Goal: Find specific page/section: Find specific page/section

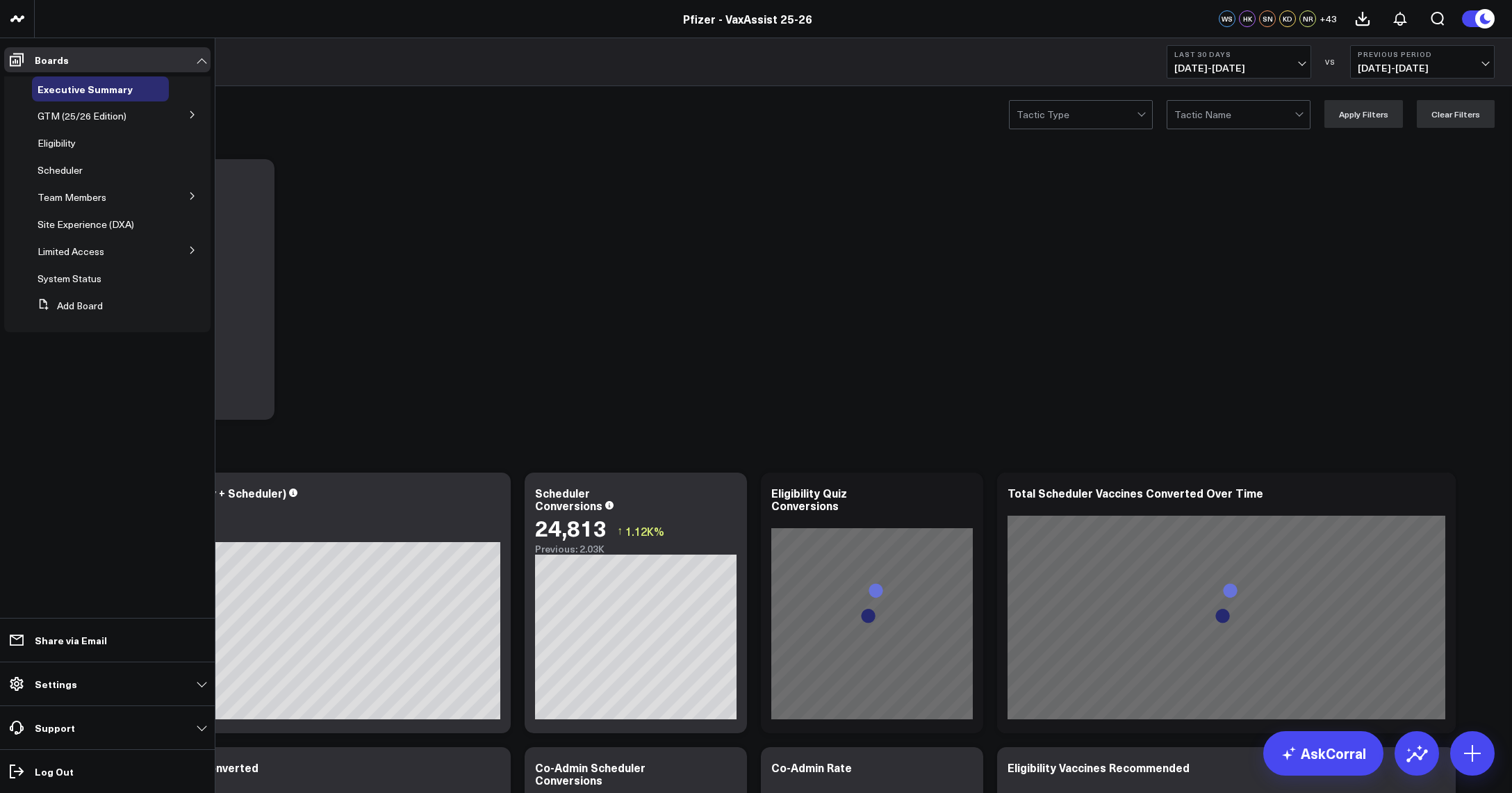
click at [188, 198] on icon at bounding box center [192, 196] width 8 height 8
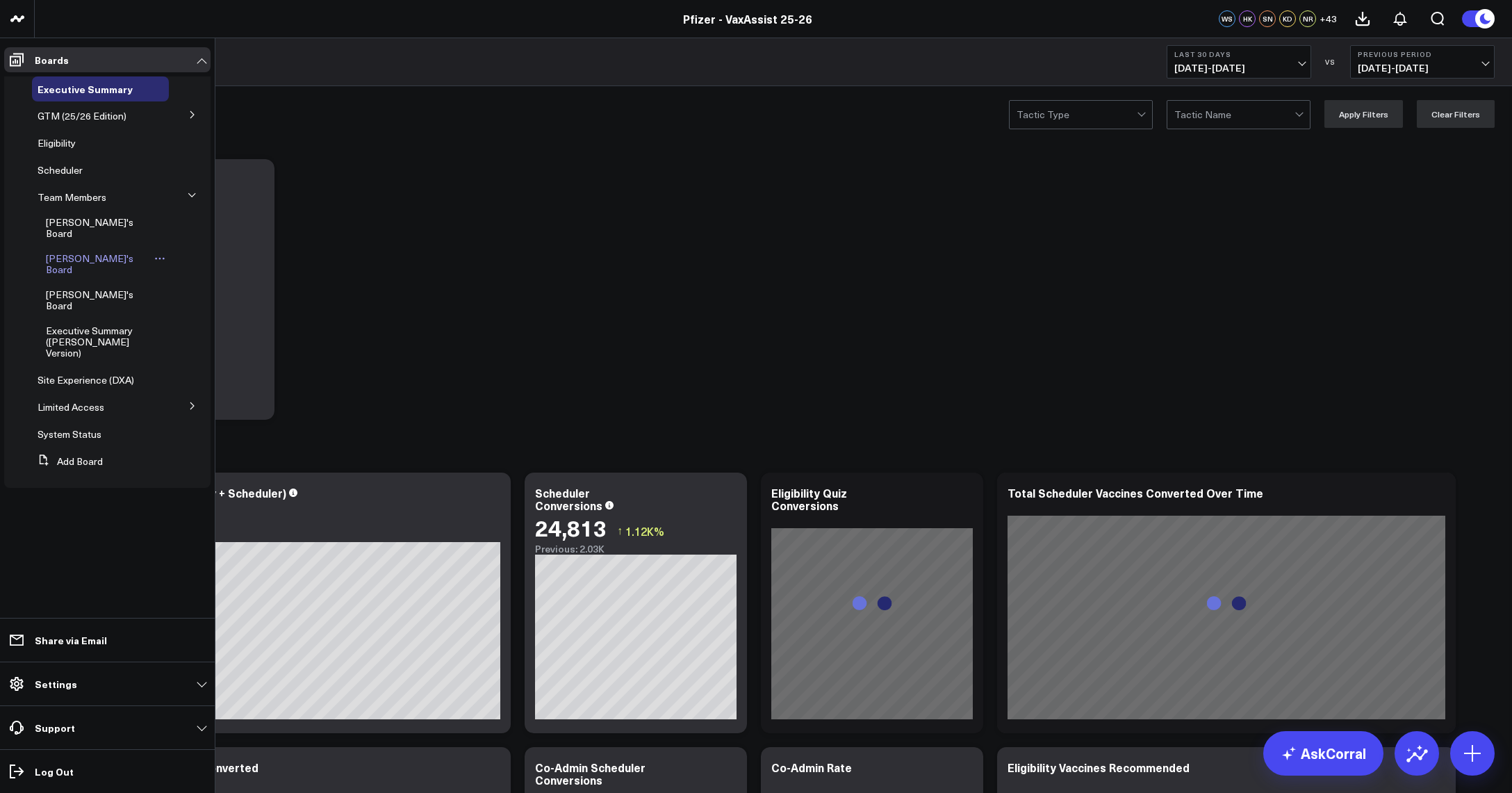
click at [72, 252] on span "[PERSON_NAME]'s Board" at bounding box center [90, 264] width 88 height 24
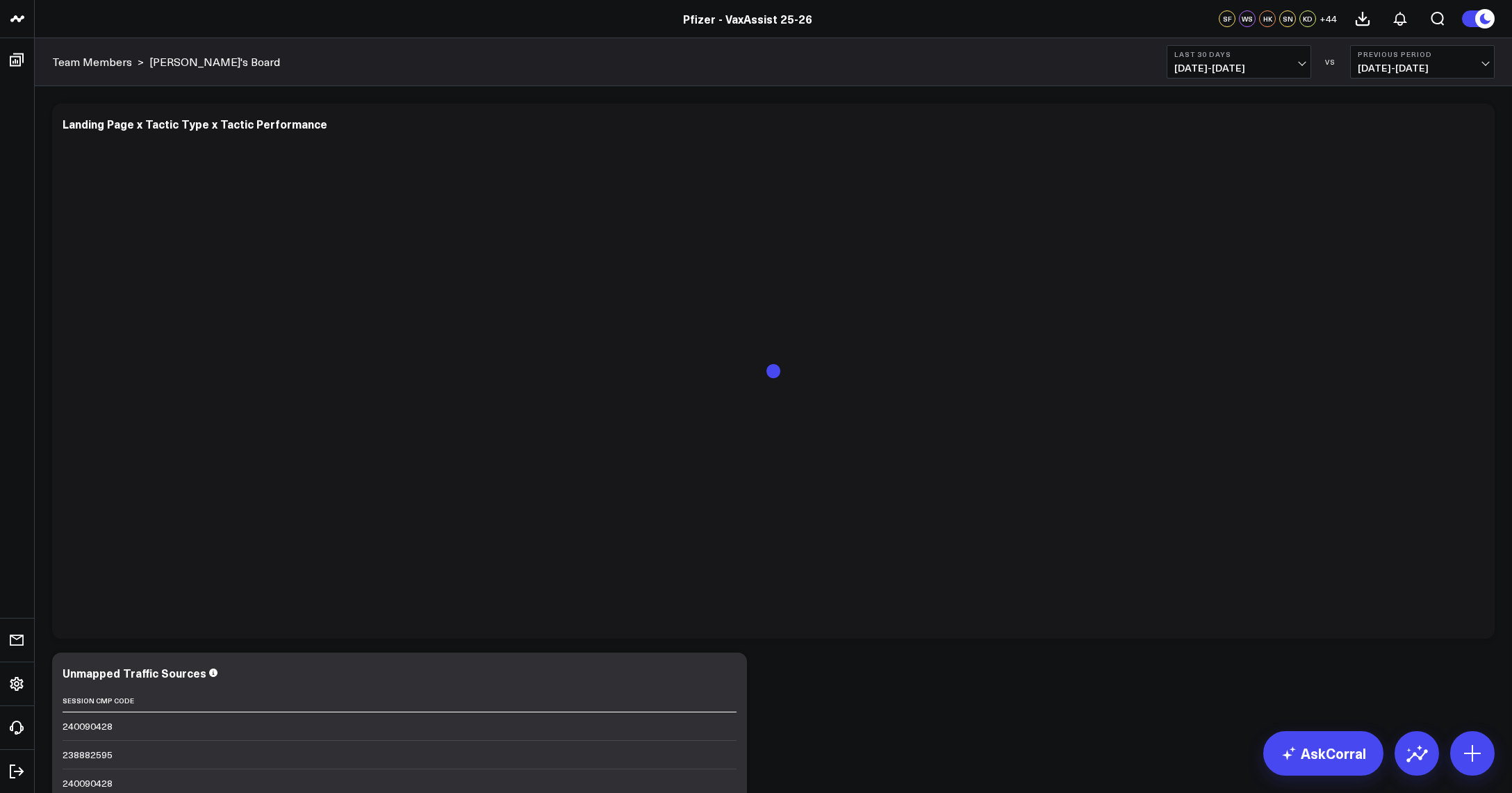
click at [1270, 63] on span "[DATE] - [DATE]" at bounding box center [1239, 68] width 129 height 11
click at [1229, 176] on link "Last 60 Days" at bounding box center [1239, 173] width 143 height 26
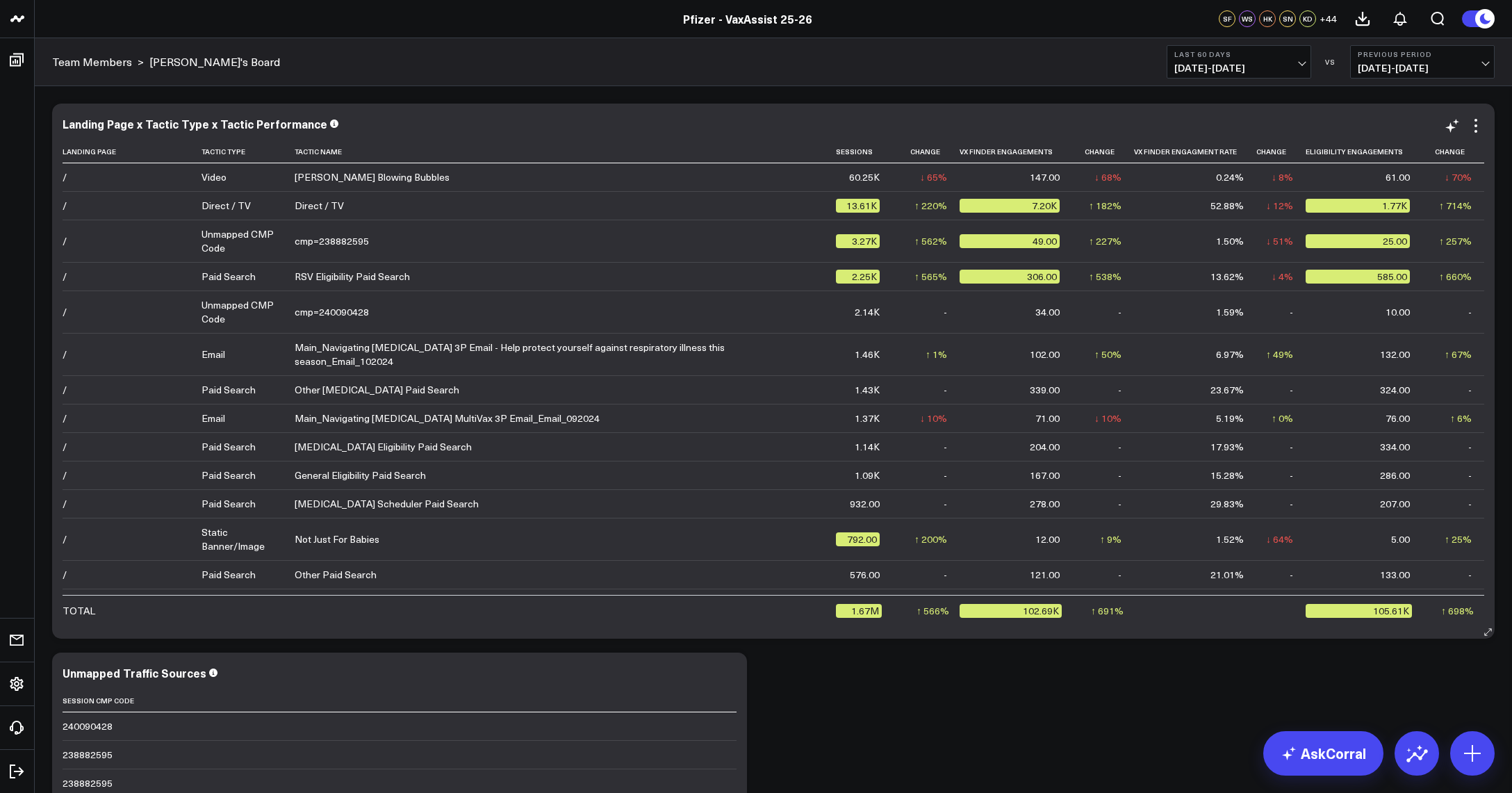
click at [873, 152] on icon at bounding box center [878, 151] width 11 height 8
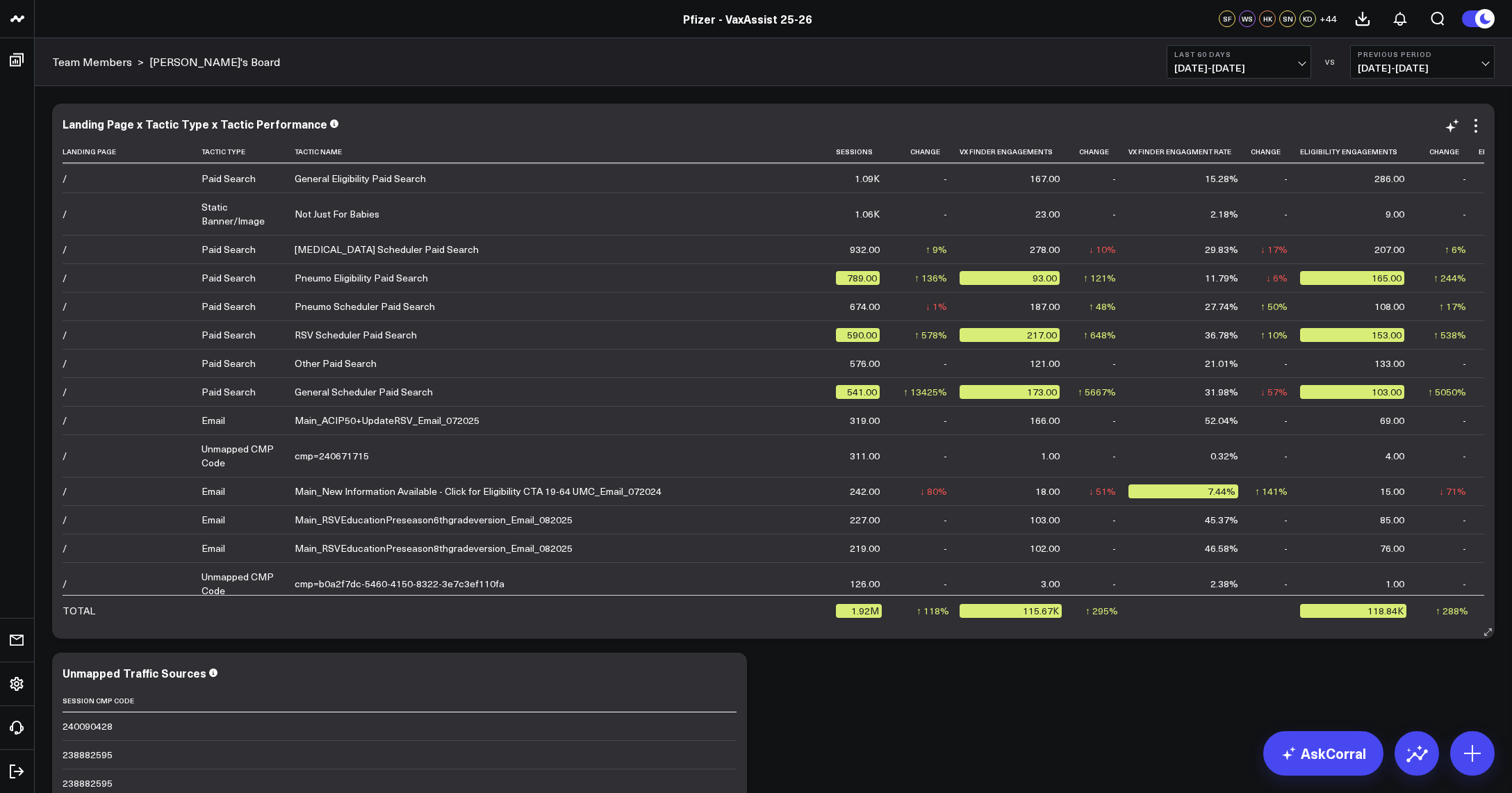
scroll to position [348, 0]
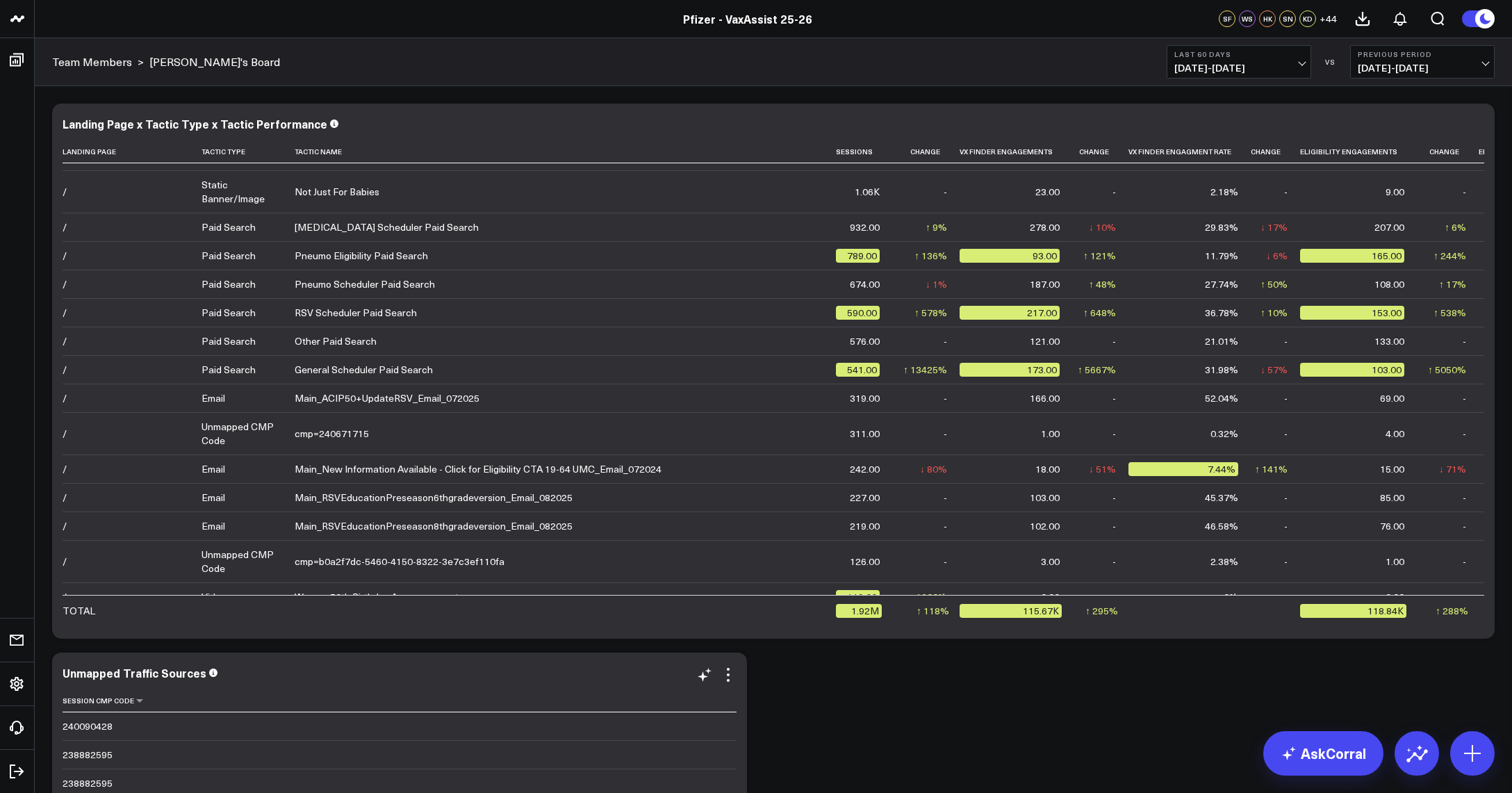
click at [372, 700] on th "Session Cmp Code" at bounding box center [815, 700] width 1504 height 23
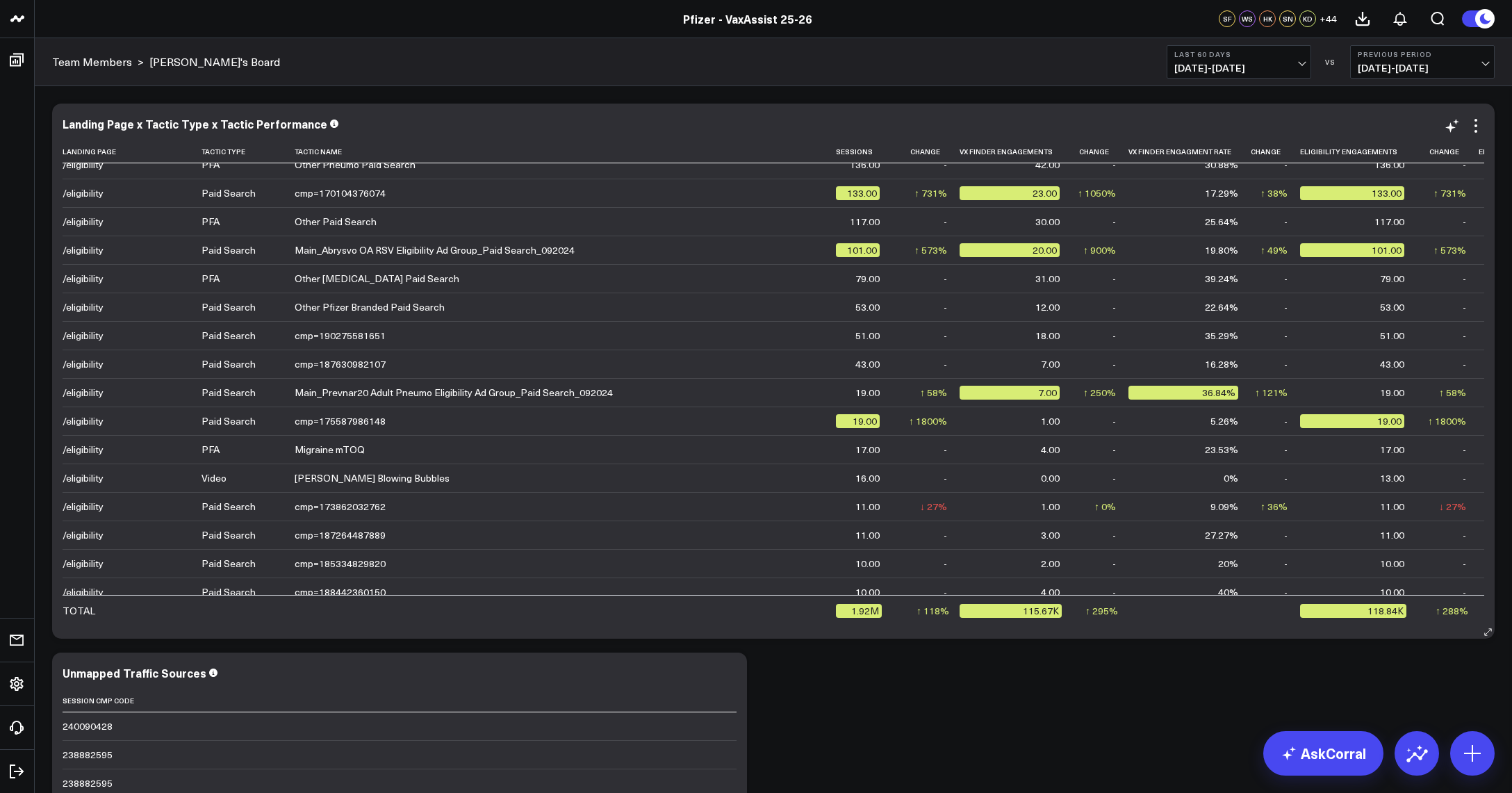
scroll to position [6256, 0]
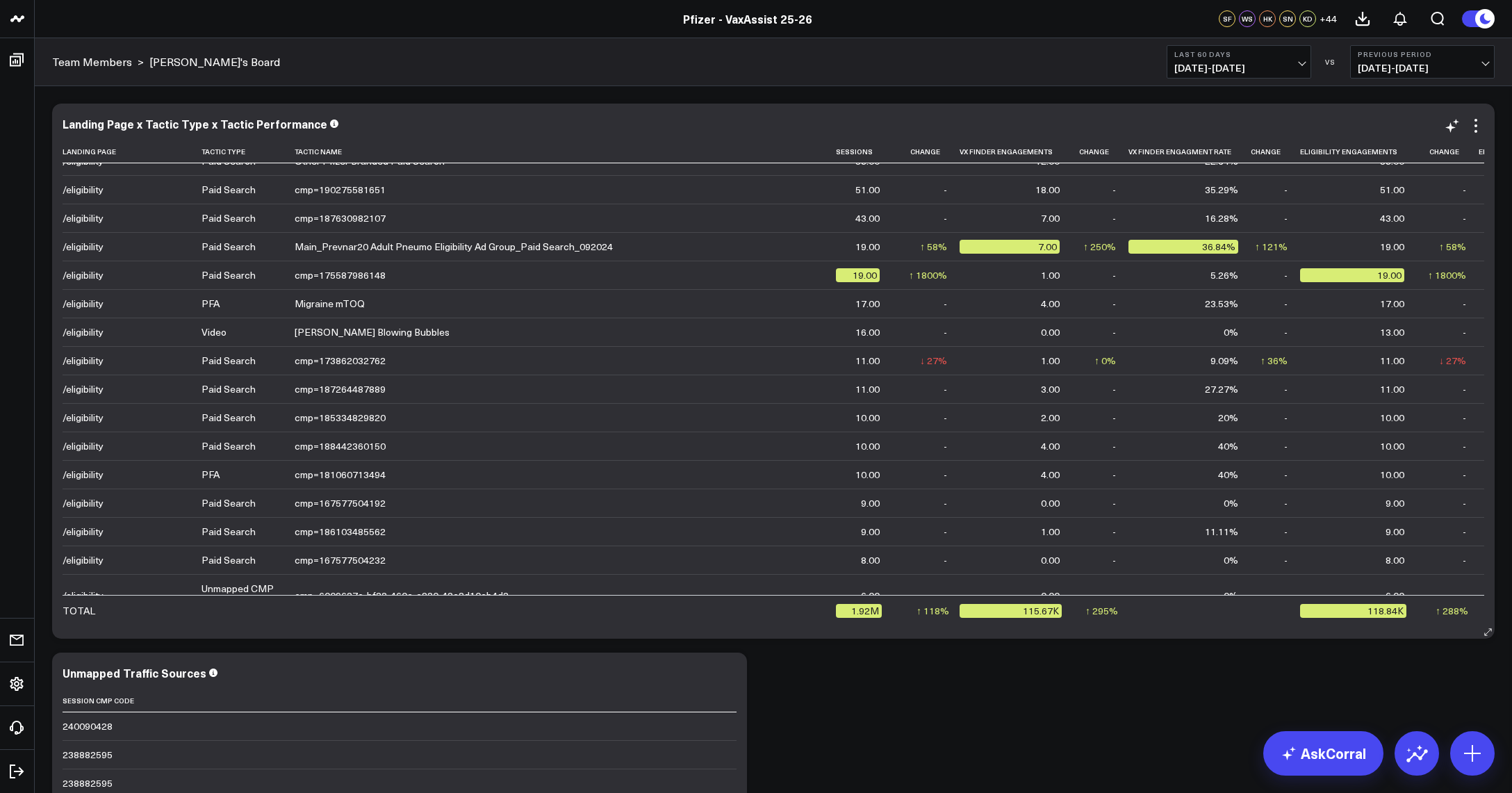
drag, startPoint x: 397, startPoint y: 105, endPoint x: 419, endPoint y: 98, distance: 23.1
click at [397, 105] on div "Landing Page x Tactic Type x Tactic Performance Landing Page Tactic Type Tactic…" at bounding box center [773, 371] width 1443 height 535
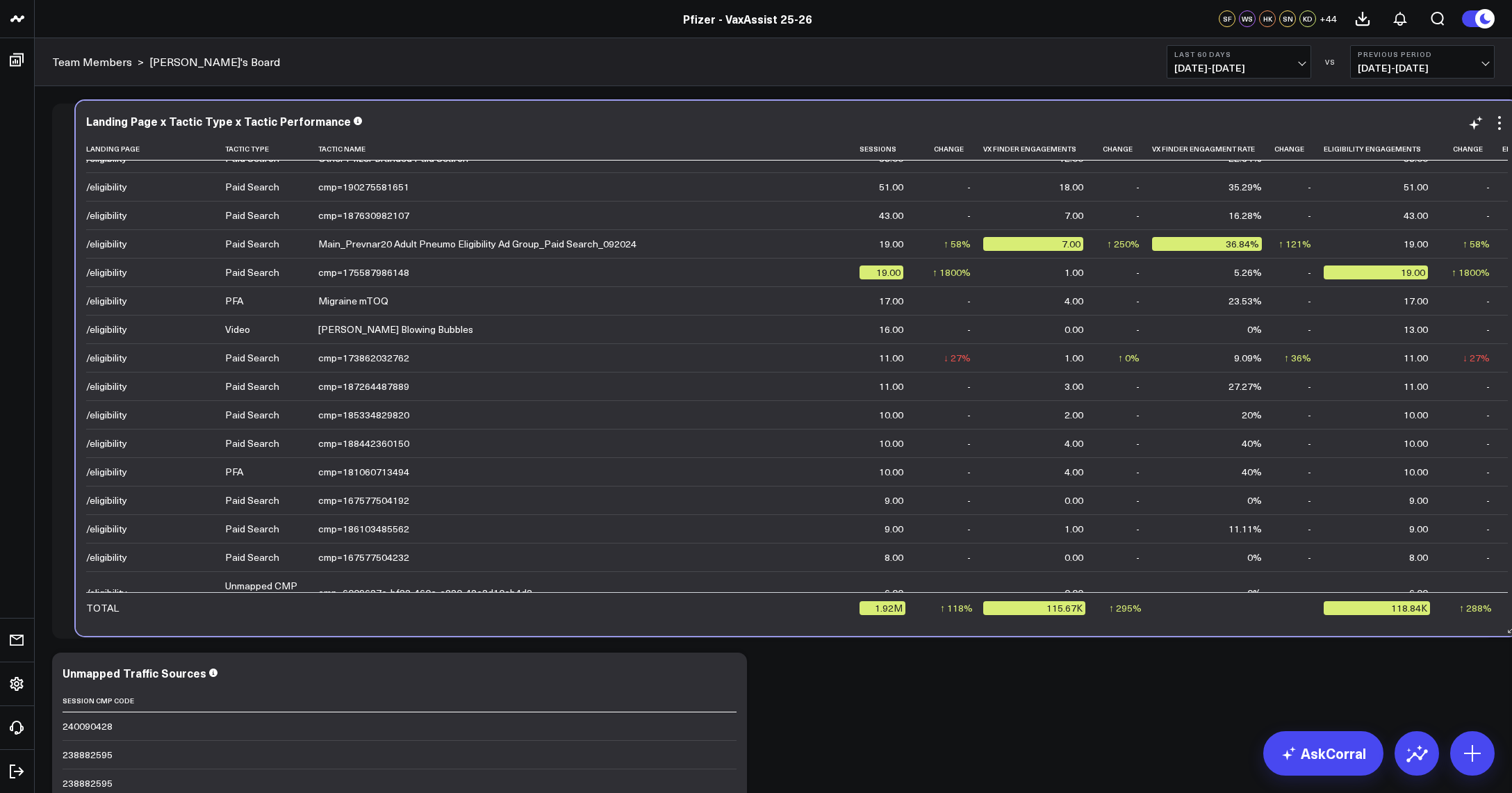
click at [419, 102] on div "Landing Page x Tactic Type x Tactic Performance Landing Page Tactic Type Tactic…" at bounding box center [797, 368] width 1443 height 535
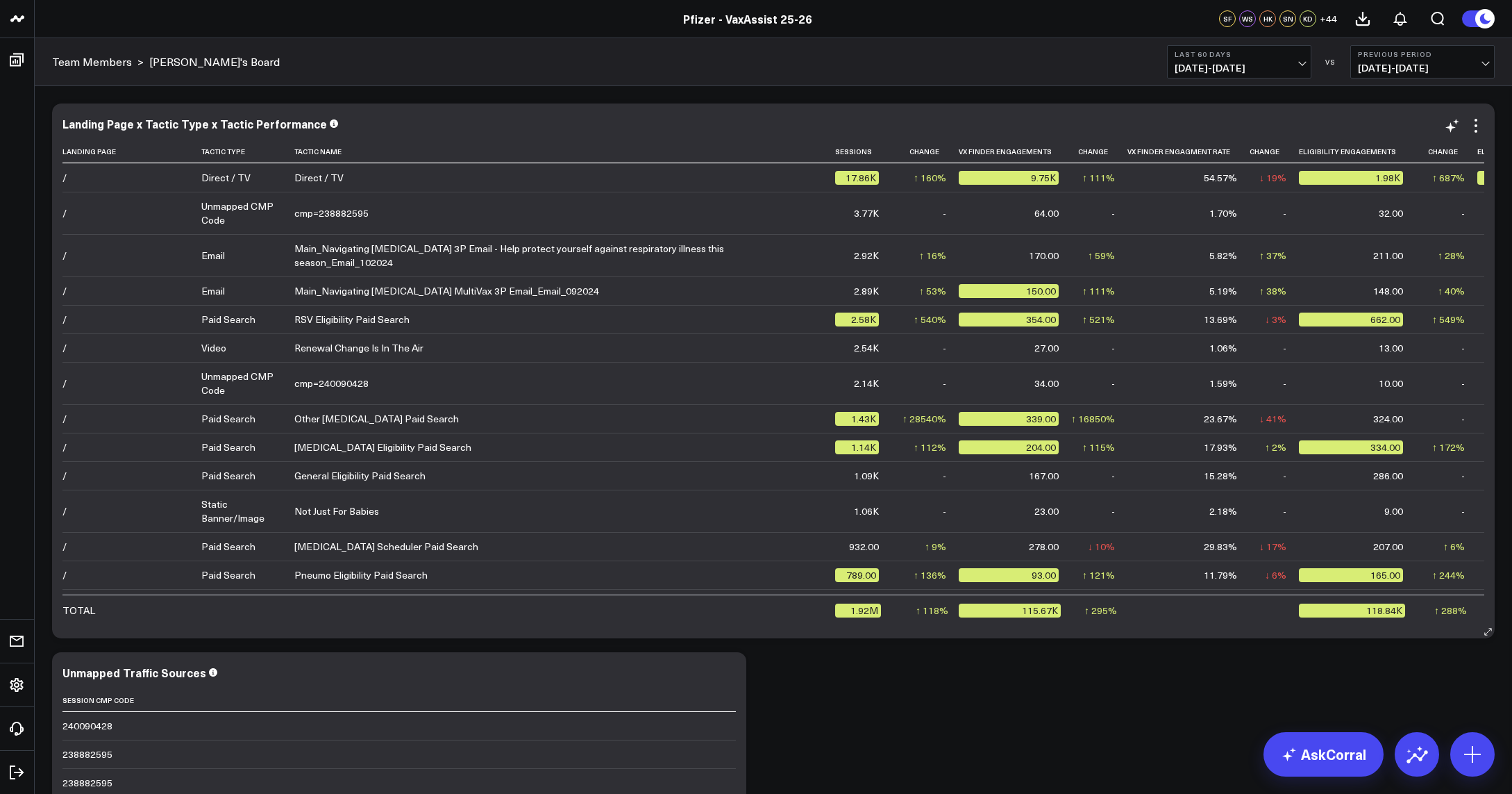
scroll to position [0, 0]
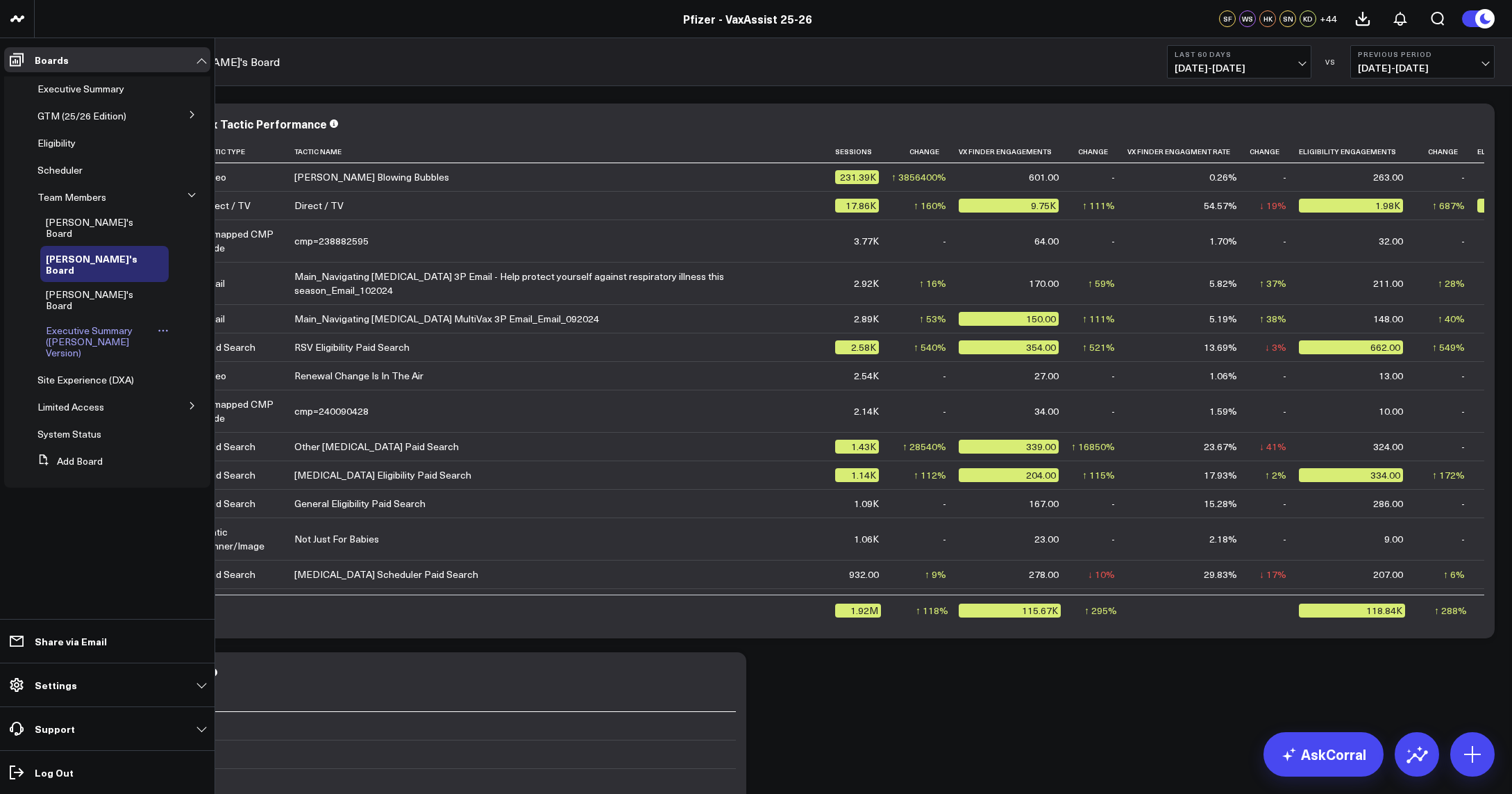
click at [82, 324] on span "Executive Summary ([PERSON_NAME] Version)" at bounding box center [89, 342] width 87 height 36
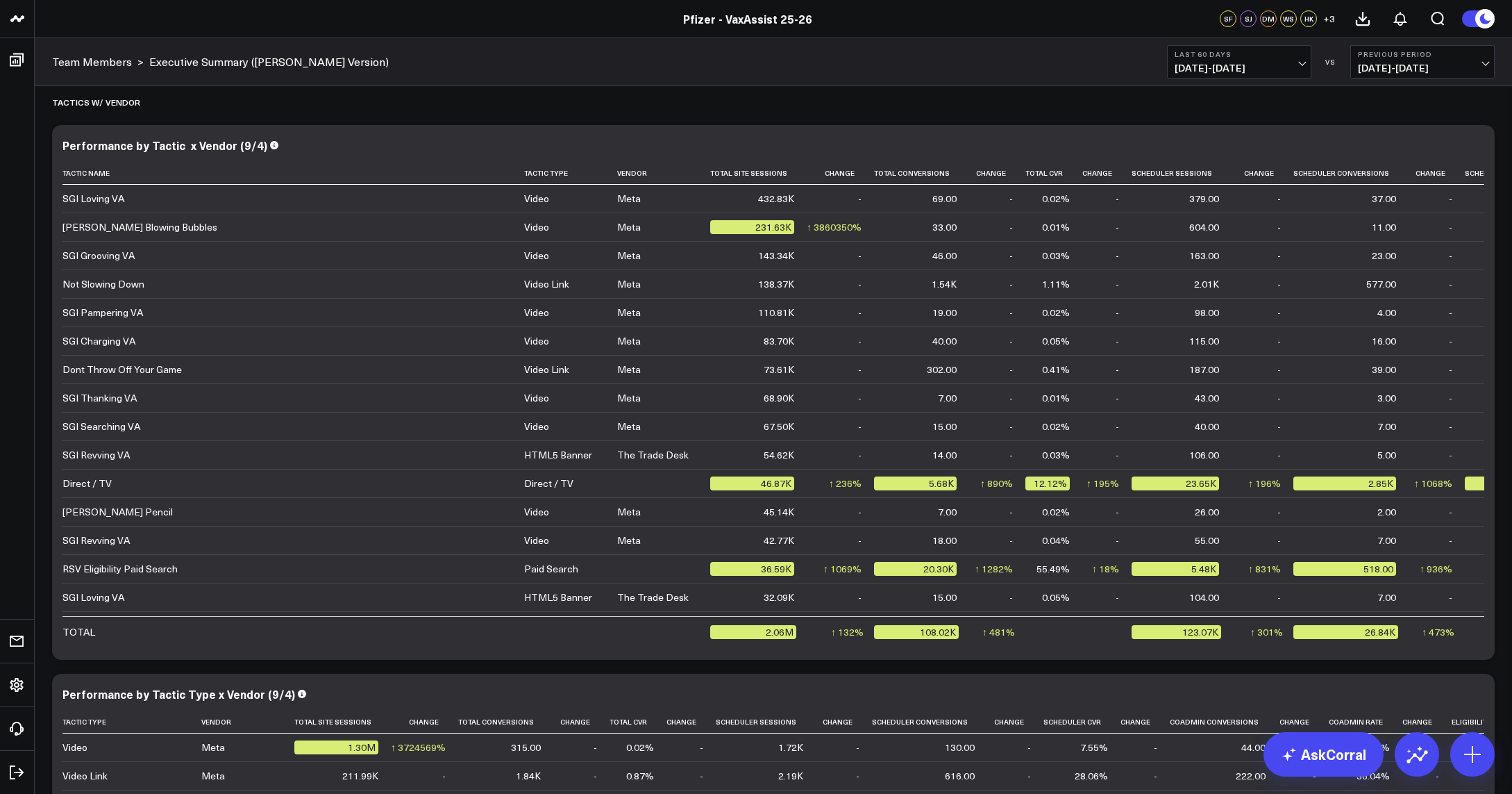
drag, startPoint x: 732, startPoint y: 175, endPoint x: 9, endPoint y: 94, distance: 727.5
click at [787, 175] on icon at bounding box center [792, 172] width 11 height 8
click at [787, 174] on icon at bounding box center [792, 172] width 11 height 8
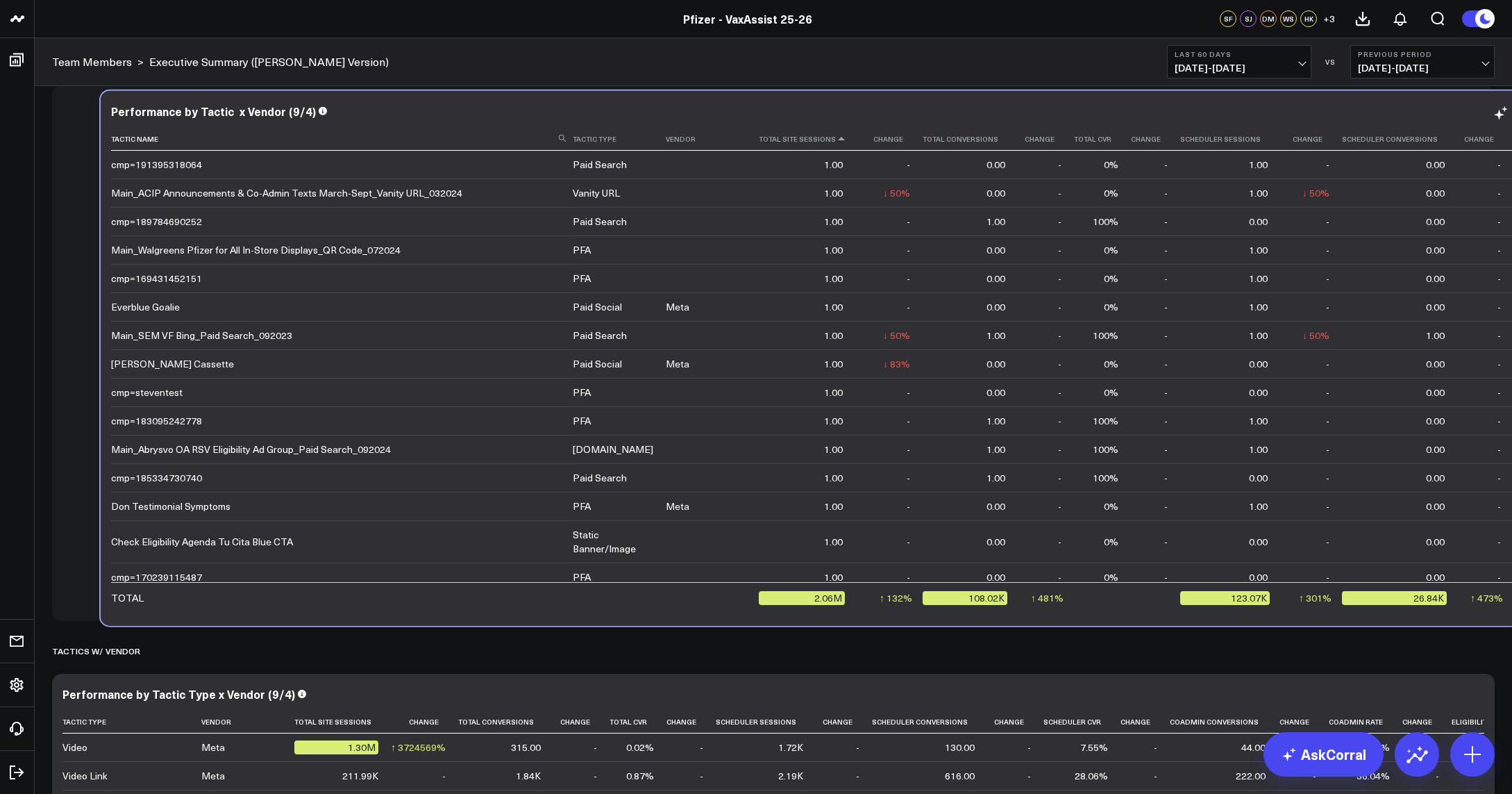
click at [836, 139] on icon at bounding box center [841, 139] width 11 height 8
